Goal: Information Seeking & Learning: Learn about a topic

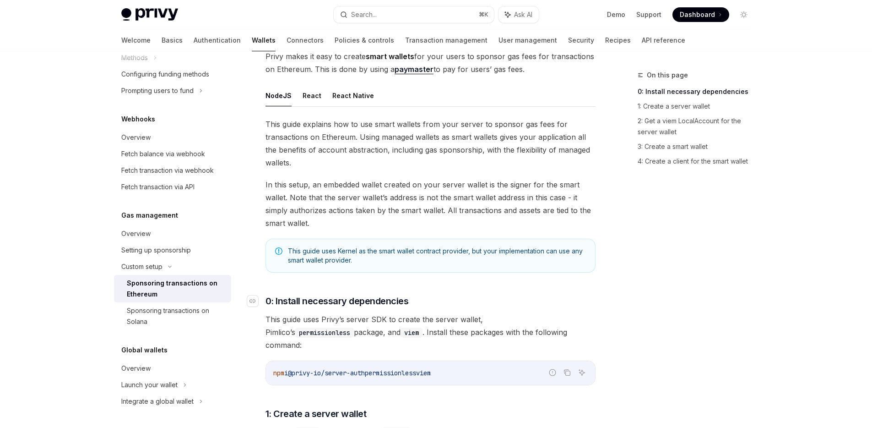
scroll to position [88, 0]
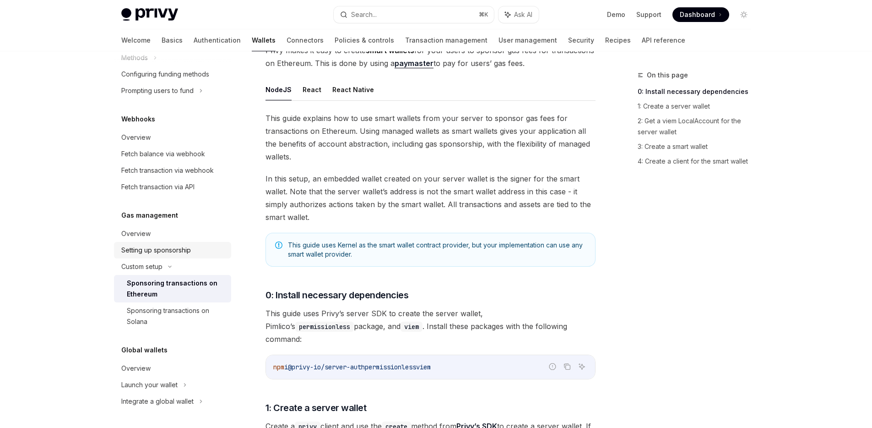
click at [145, 253] on div "Setting up sponsorship" at bounding box center [156, 249] width 70 height 11
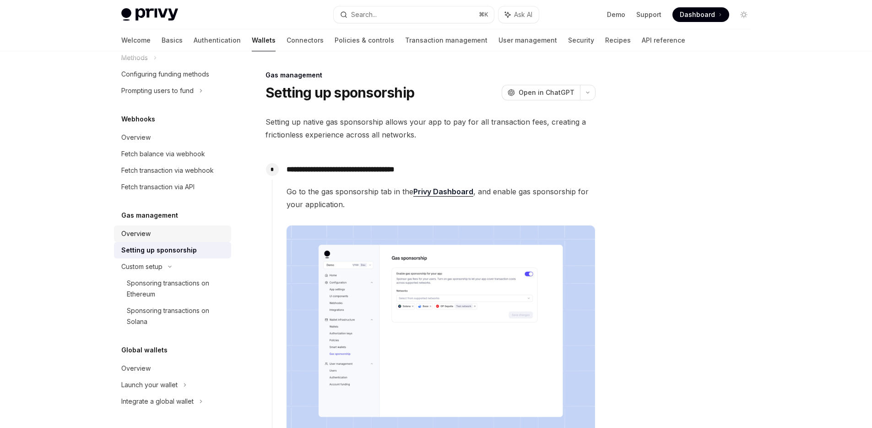
click at [153, 239] on link "Overview" at bounding box center [172, 233] width 117 height 16
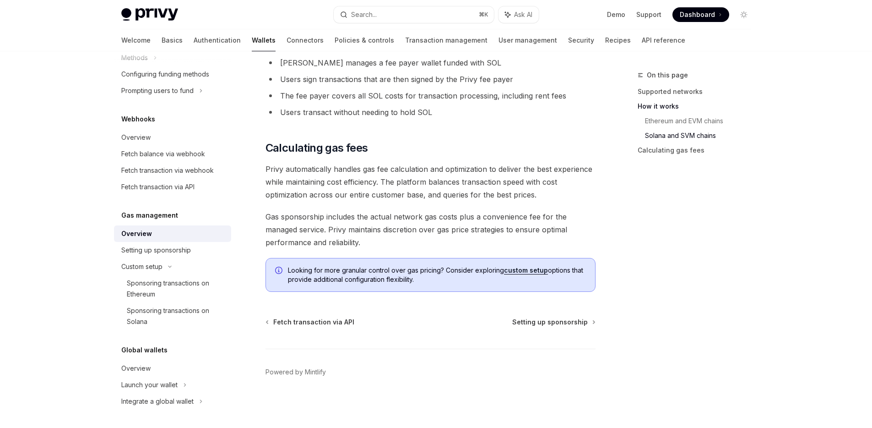
scroll to position [644, 0]
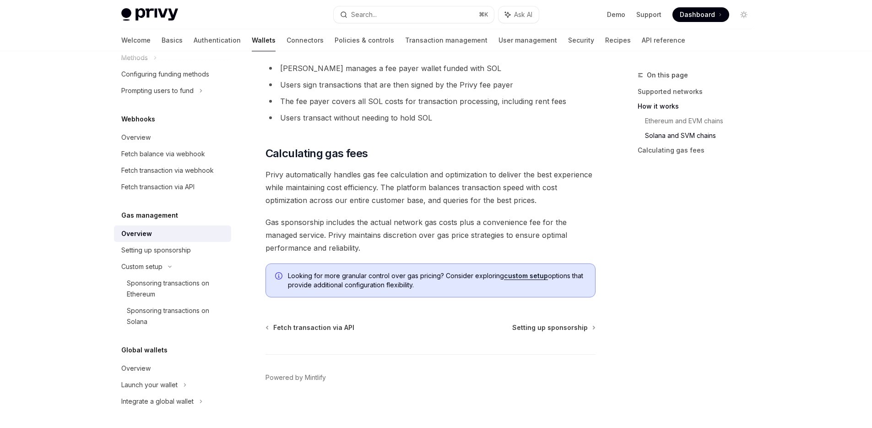
type textarea "*"
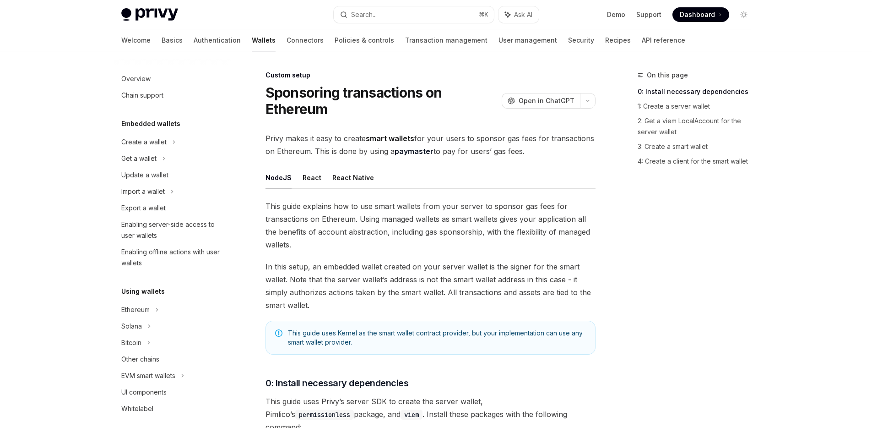
type textarea "*"
